Goal: Transaction & Acquisition: Obtain resource

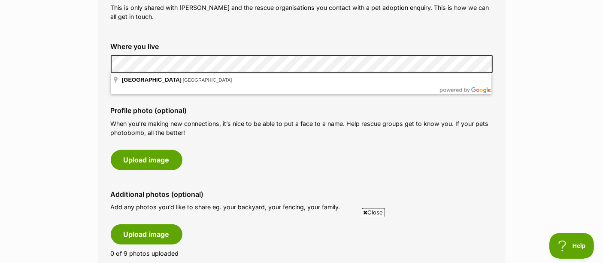
scroll to position [331, 0]
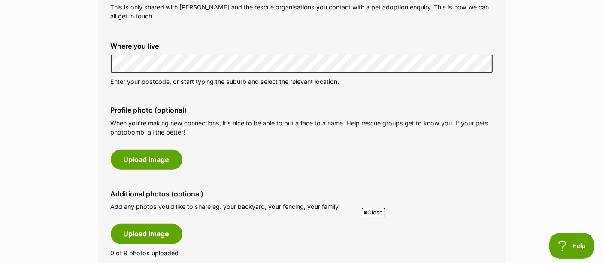
click at [279, 148] on div "Profile photo (optional) When you’re making new connections, it’s nice to be ab…" at bounding box center [302, 137] width 396 height 77
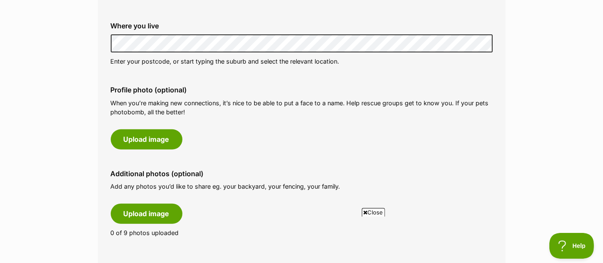
scroll to position [352, 0]
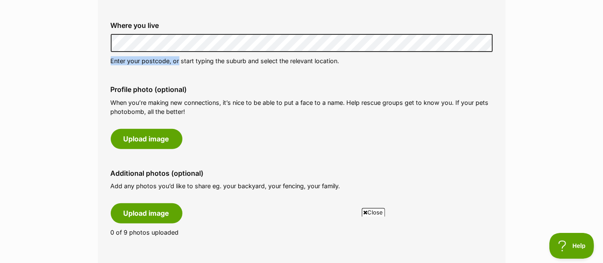
click at [169, 44] on div "Where you live Address line 1 (optional) Address line 2 (optional) Suburb (opti…" at bounding box center [302, 43] width 396 height 57
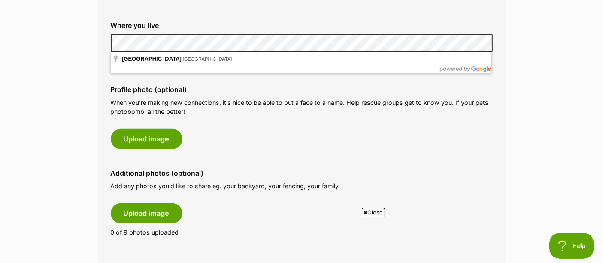
drag, startPoint x: 178, startPoint y: 52, endPoint x: 83, endPoint y: 47, distance: 95.8
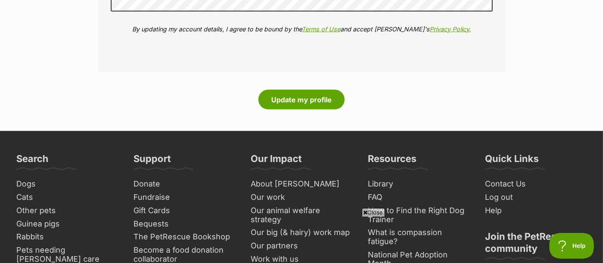
scroll to position [1136, 0]
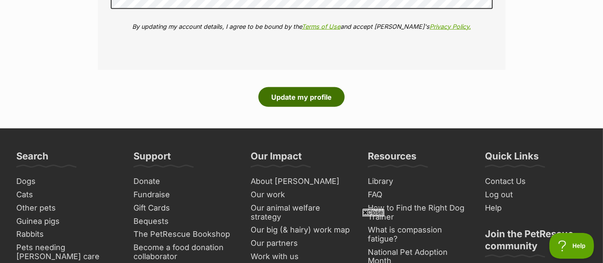
click at [283, 99] on button "Update my profile" at bounding box center [301, 97] width 86 height 20
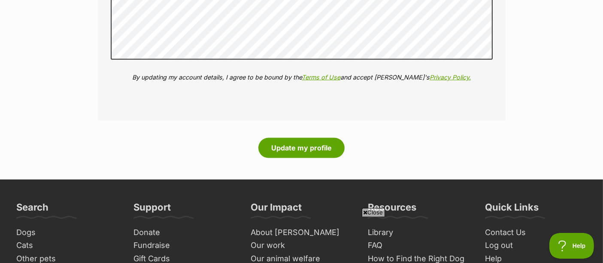
scroll to position [1102, 0]
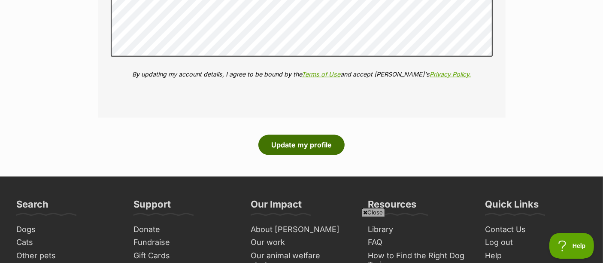
click at [292, 146] on button "Update my profile" at bounding box center [301, 145] width 86 height 20
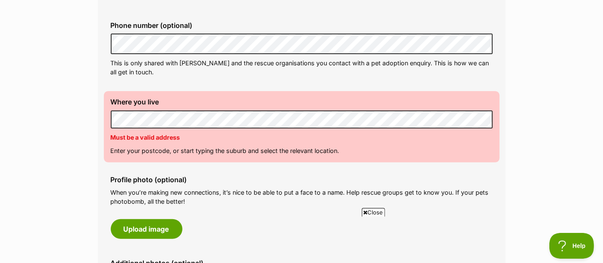
scroll to position [284, 0]
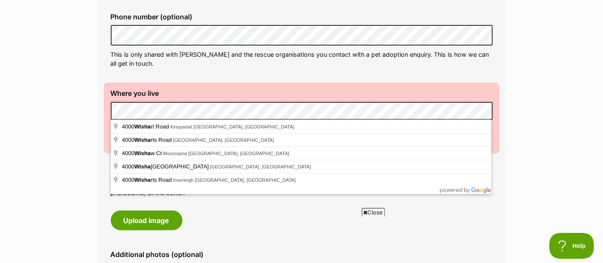
click at [103, 111] on fieldset "About me Phone number (optional) This is only shared with PetRescue and the res…" at bounding box center [302, 154] width 408 height 381
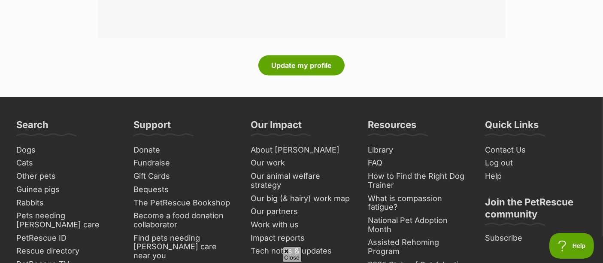
scroll to position [1180, 0]
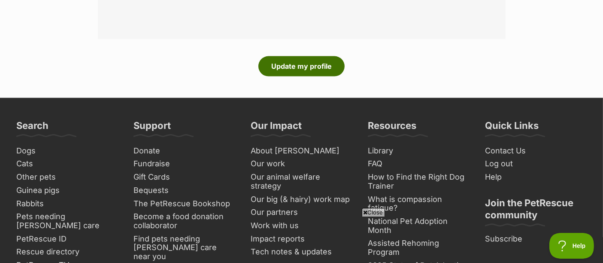
click at [316, 65] on button "Update my profile" at bounding box center [301, 66] width 86 height 20
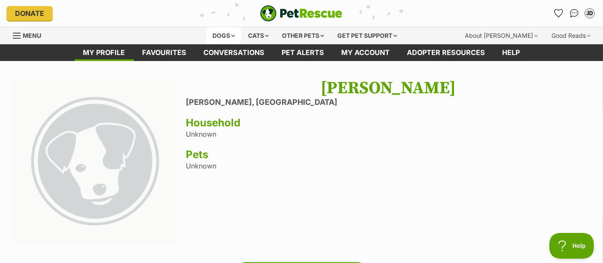
click at [227, 36] on div "Dogs" at bounding box center [223, 35] width 34 height 17
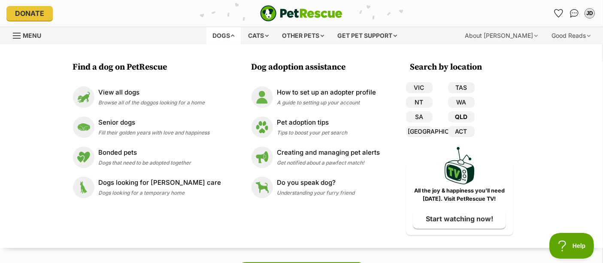
click at [463, 116] on link "QLD" at bounding box center [461, 116] width 27 height 11
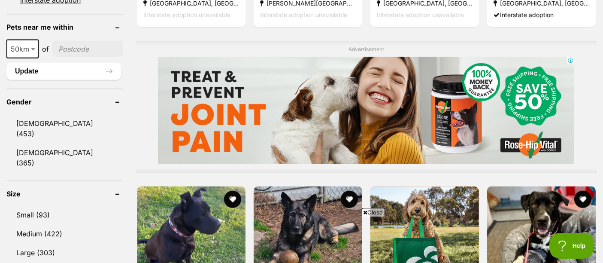
scroll to position [653, 0]
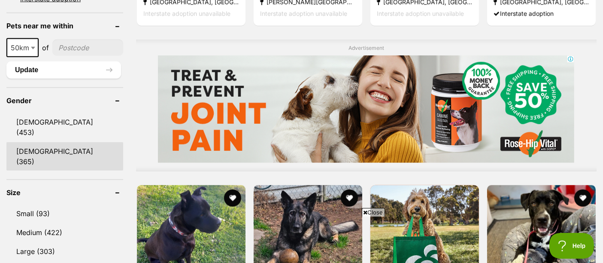
click at [48, 142] on link "[DEMOGRAPHIC_DATA] (365)" at bounding box center [64, 156] width 117 height 28
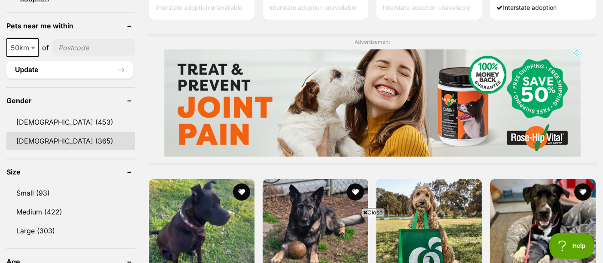
scroll to position [0, 0]
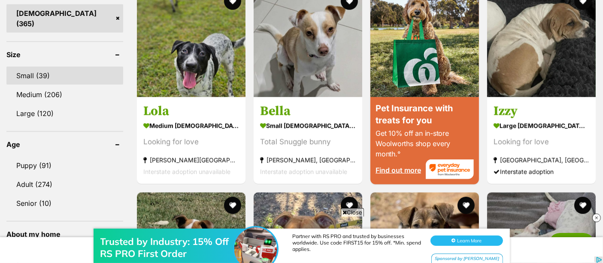
click at [41, 66] on link "Small (39)" at bounding box center [64, 75] width 117 height 18
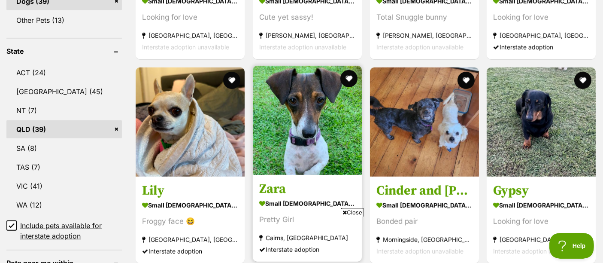
click at [302, 98] on img at bounding box center [307, 120] width 109 height 109
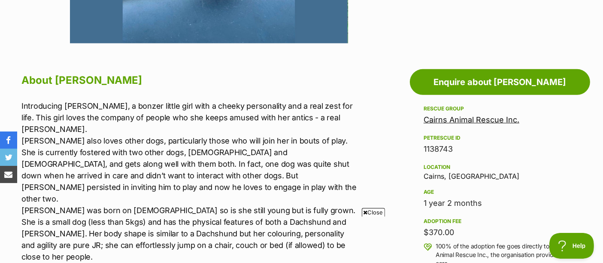
scroll to position [414, 0]
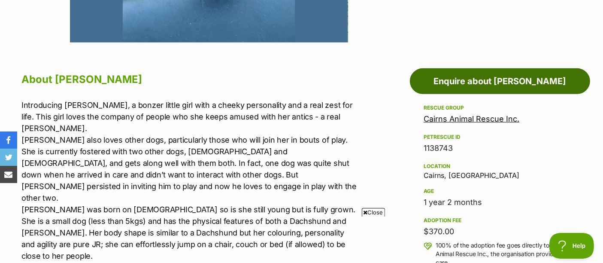
click at [501, 78] on link "Enquire about [PERSON_NAME]" at bounding box center [500, 81] width 180 height 26
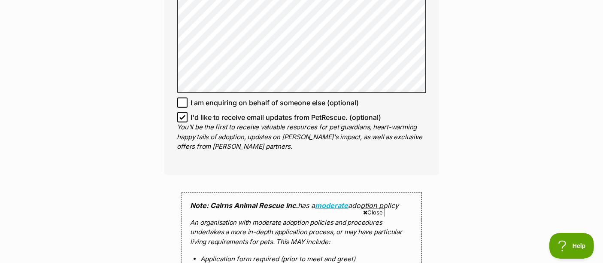
scroll to position [631, 0]
click at [182, 115] on icon at bounding box center [182, 117] width 5 height 4
click at [182, 112] on input "I'd like to receive email updates from PetRescue. (optional)" at bounding box center [182, 117] width 10 height 10
checkbox input "false"
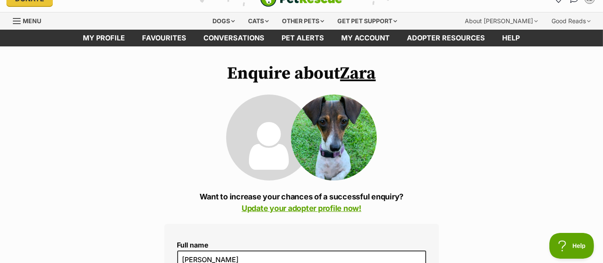
scroll to position [0, 0]
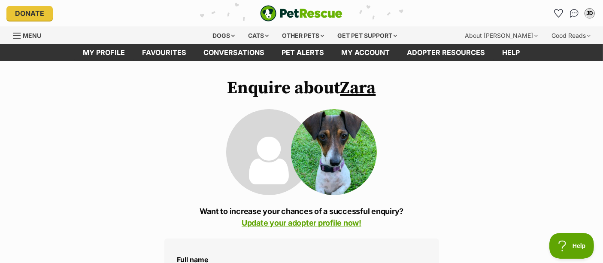
click at [358, 86] on link "Zara" at bounding box center [358, 87] width 36 height 21
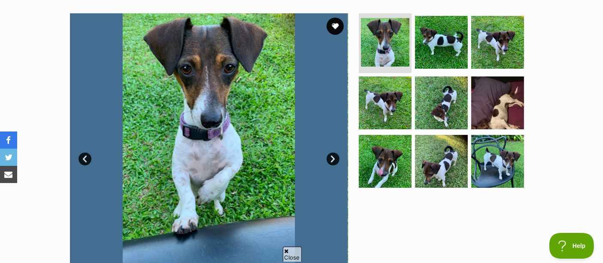
click at [333, 158] on link "Next" at bounding box center [332, 158] width 13 height 13
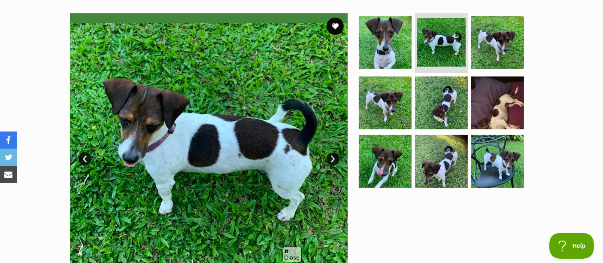
click at [333, 158] on link "Next" at bounding box center [332, 158] width 13 height 13
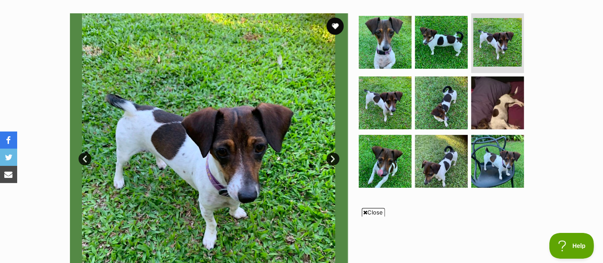
click at [333, 158] on link "Next" at bounding box center [332, 158] width 13 height 13
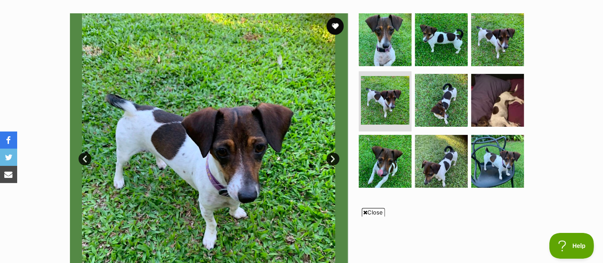
click at [333, 158] on link "Next" at bounding box center [332, 158] width 13 height 13
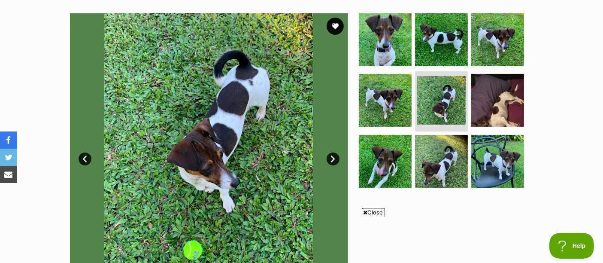
click at [333, 158] on link "Next" at bounding box center [332, 158] width 13 height 13
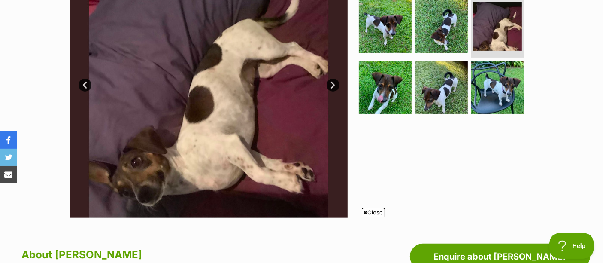
scroll to position [238, 0]
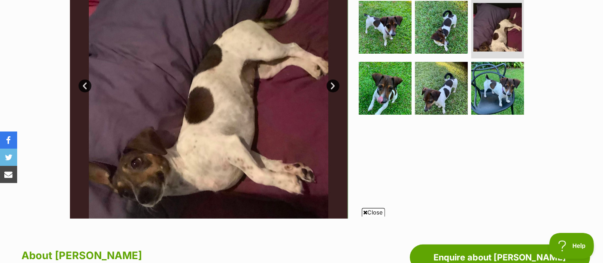
click at [335, 85] on link "Next" at bounding box center [332, 85] width 13 height 13
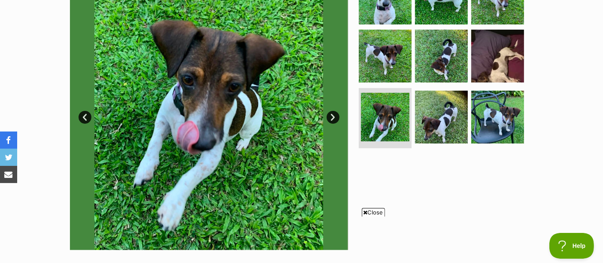
scroll to position [203, 0]
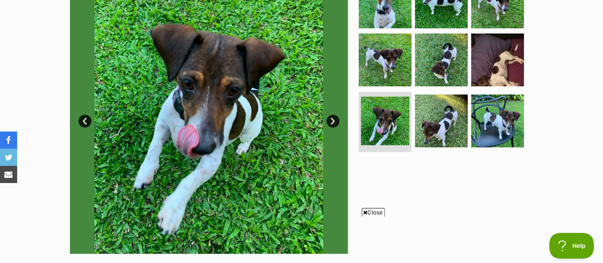
click at [329, 118] on link "Next" at bounding box center [332, 121] width 13 height 13
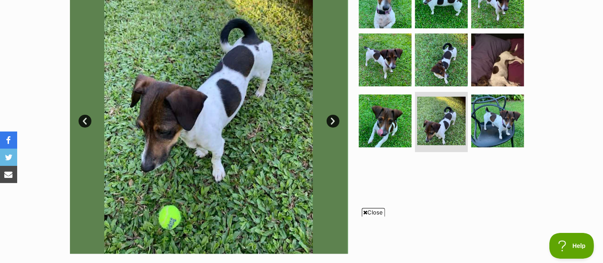
click at [329, 118] on link "Next" at bounding box center [332, 121] width 13 height 13
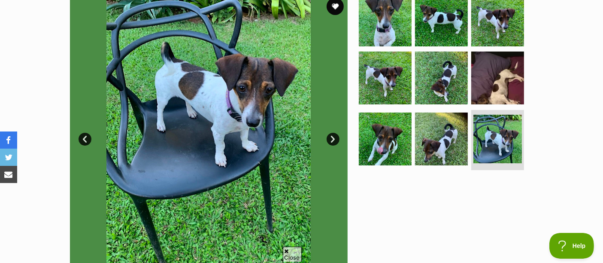
scroll to position [206, 0]
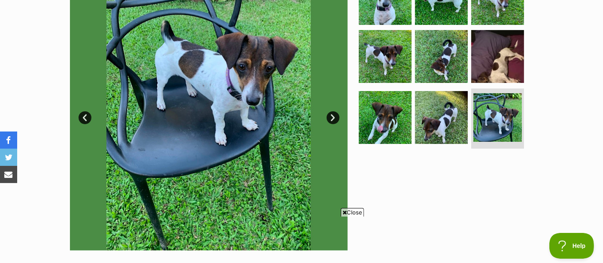
click at [332, 112] on link "Next" at bounding box center [332, 117] width 13 height 13
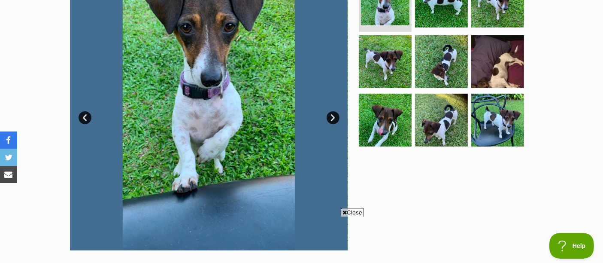
click at [332, 112] on link "Next" at bounding box center [332, 117] width 13 height 13
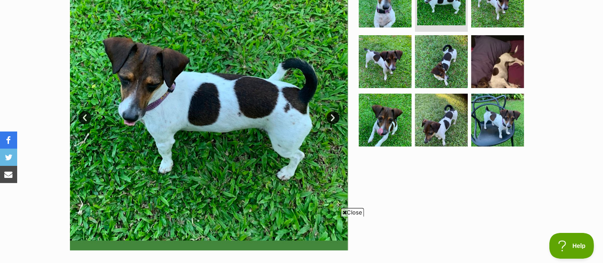
click at [332, 112] on link "Next" at bounding box center [332, 117] width 13 height 13
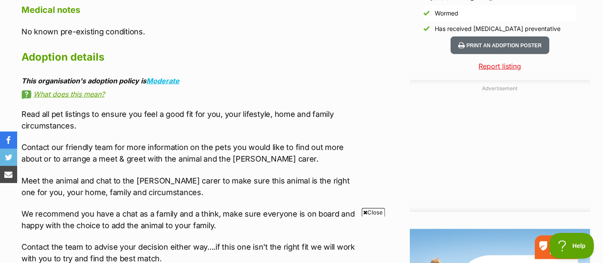
scroll to position [730, 0]
